Goal: Browse casually: Explore the website without a specific task or goal

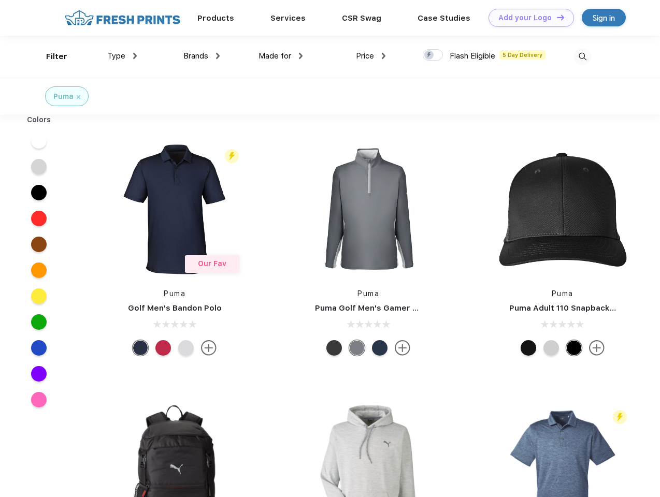
scroll to position [1, 0]
click at [527, 18] on link "Add your Logo Design Tool" at bounding box center [531, 18] width 85 height 18
click at [0, 0] on div "Design Tool" at bounding box center [0, 0] width 0 height 0
click at [556, 17] on link "Add your Logo Design Tool" at bounding box center [531, 18] width 85 height 18
click at [50, 56] on div "Filter" at bounding box center [56, 57] width 21 height 12
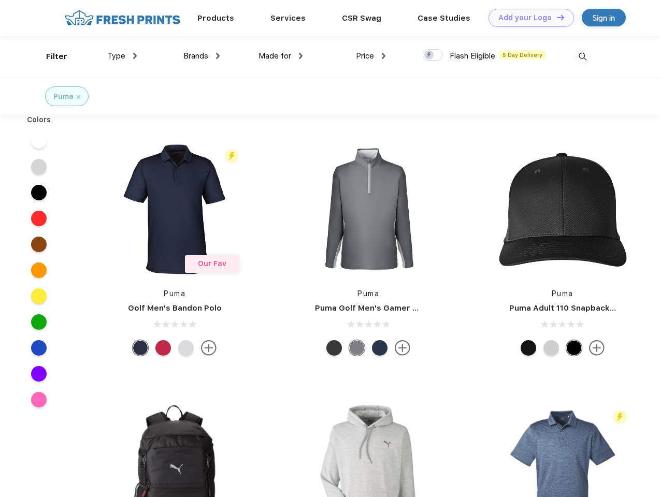
click at [122, 56] on span "Type" at bounding box center [116, 55] width 18 height 9
click at [202, 56] on span "Brands" at bounding box center [195, 55] width 25 height 9
click at [281, 56] on span "Made for" at bounding box center [275, 55] width 33 height 9
click at [371, 56] on span "Price" at bounding box center [365, 55] width 18 height 9
click at [433, 55] on div at bounding box center [433, 54] width 20 height 11
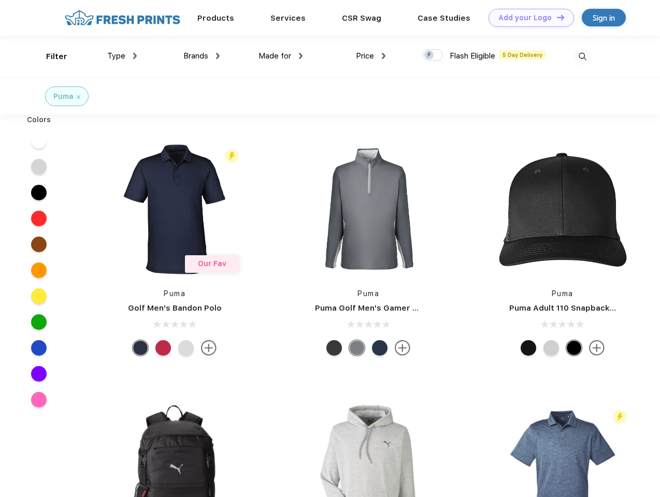
click at [430, 55] on input "checkbox" at bounding box center [426, 52] width 7 height 7
click at [582, 56] on img at bounding box center [582, 56] width 17 height 17
